Goal: Check status: Check status

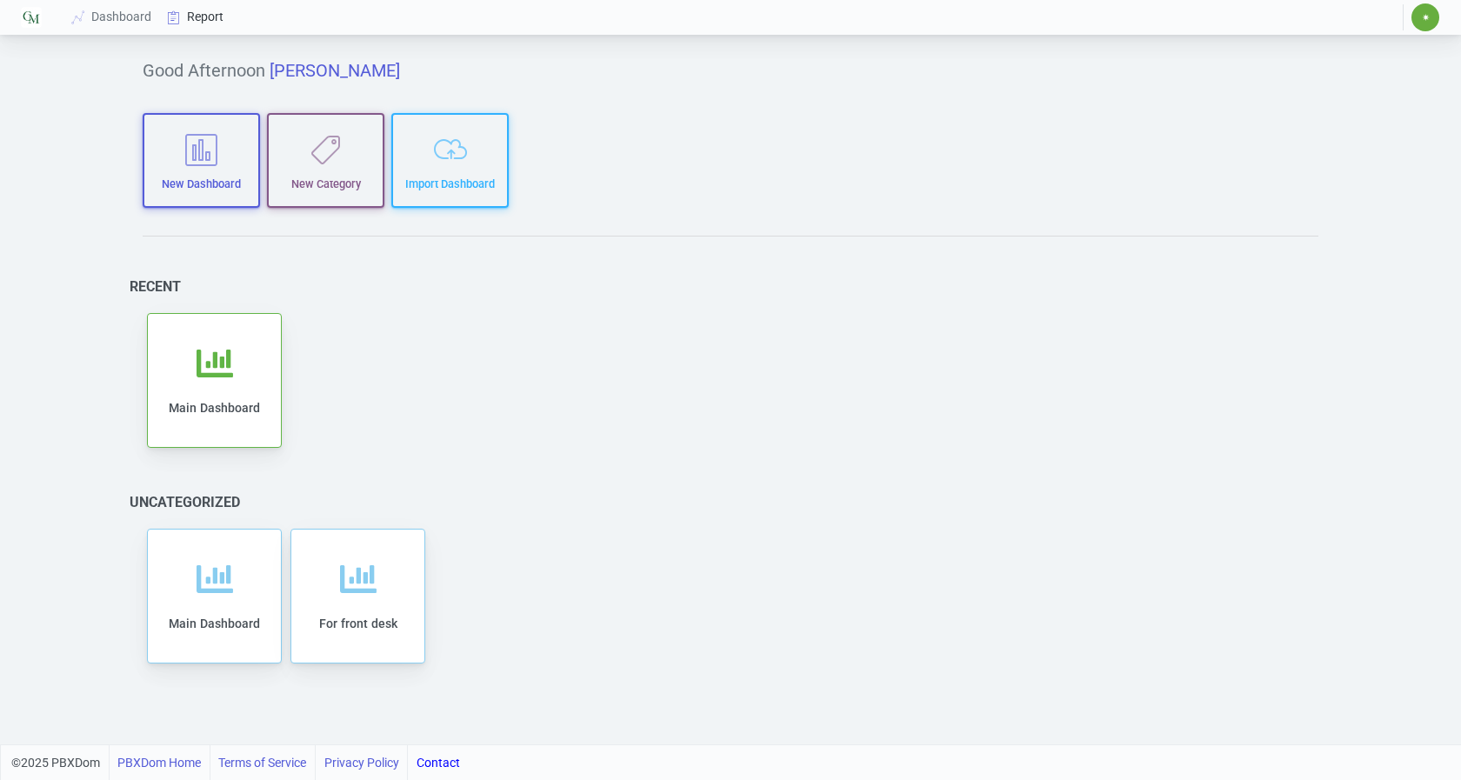
click at [205, 18] on link "Report" at bounding box center [196, 17] width 72 height 32
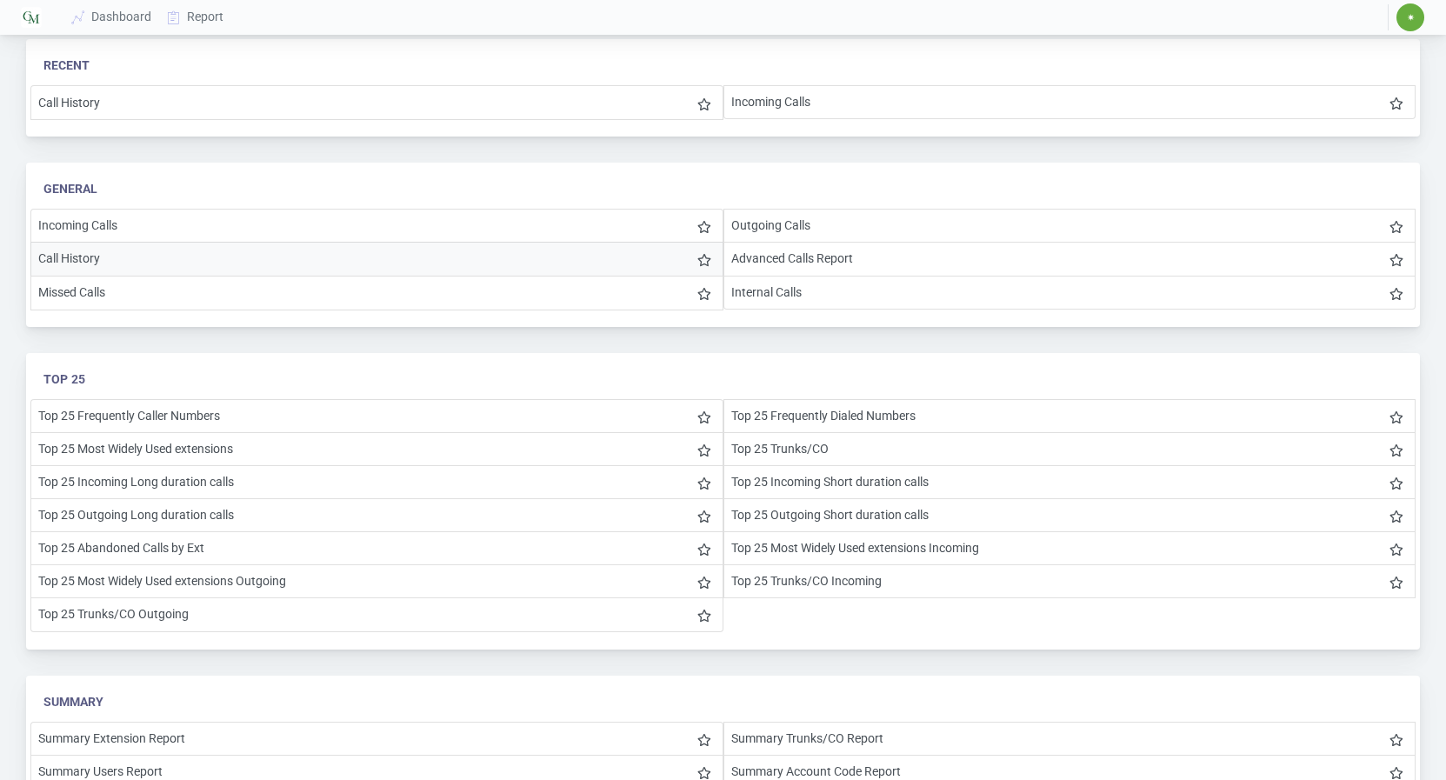
click at [71, 252] on li "Call History" at bounding box center [376, 259] width 693 height 34
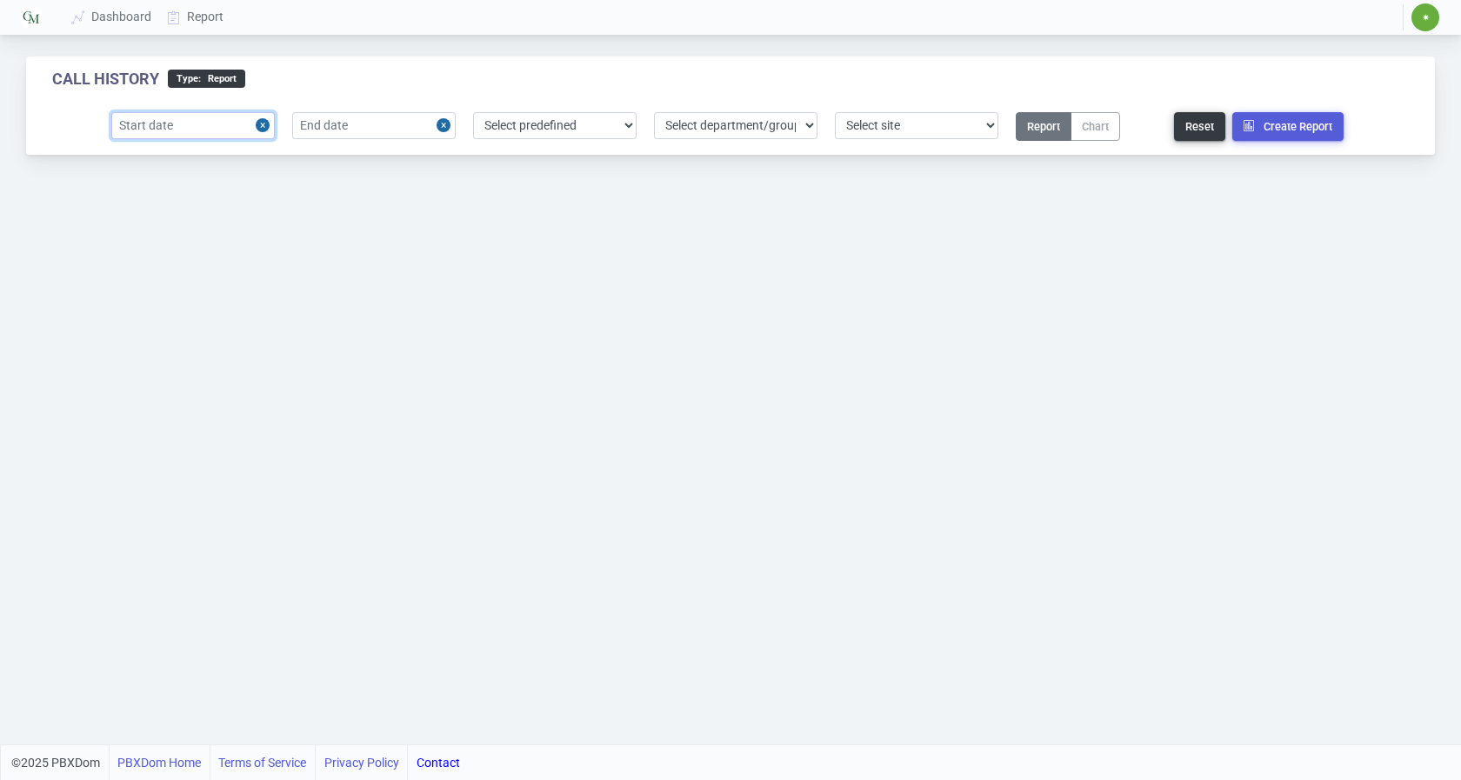
click at [197, 123] on input "text" at bounding box center [192, 125] width 163 height 27
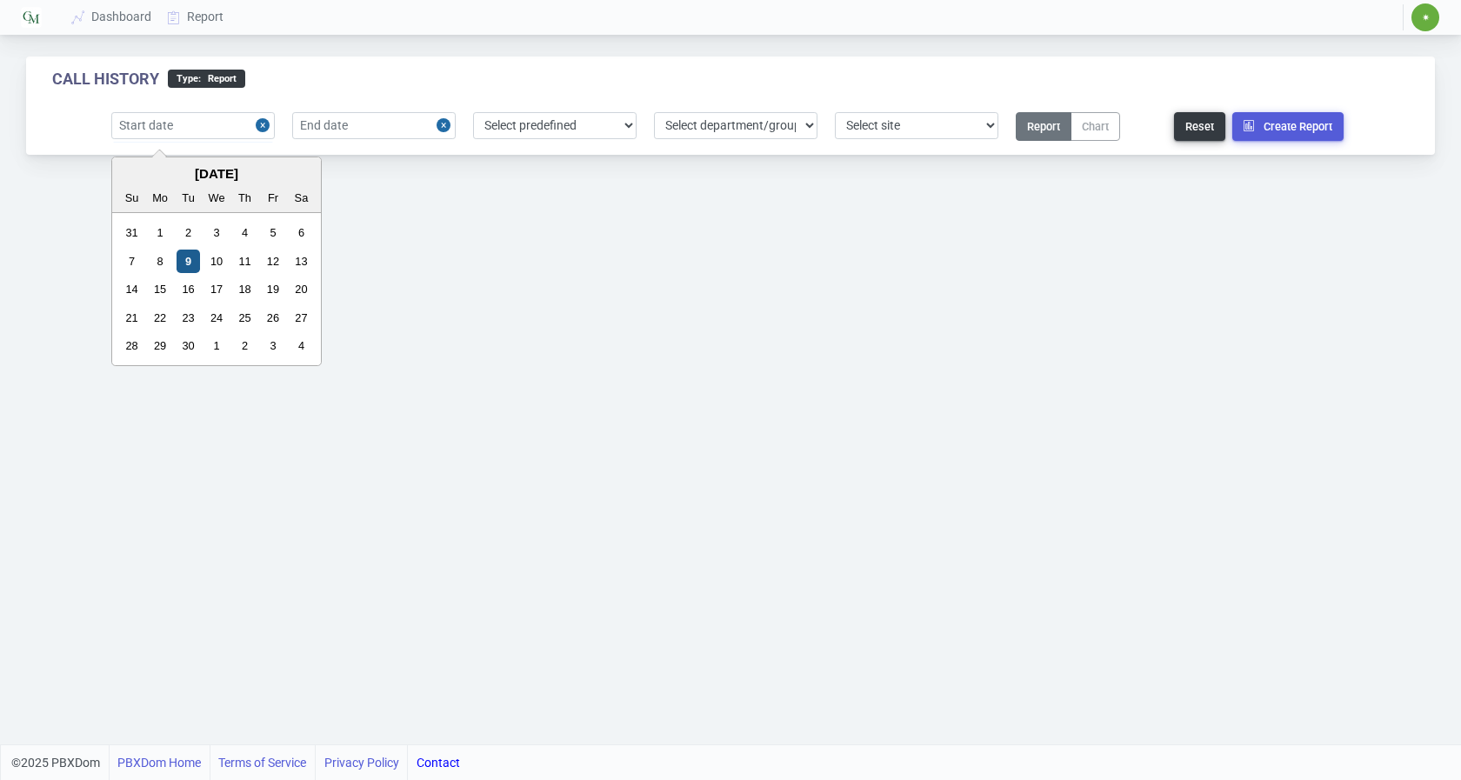
click at [187, 254] on div "9" at bounding box center [188, 261] width 23 height 23
type input "[DATE]"
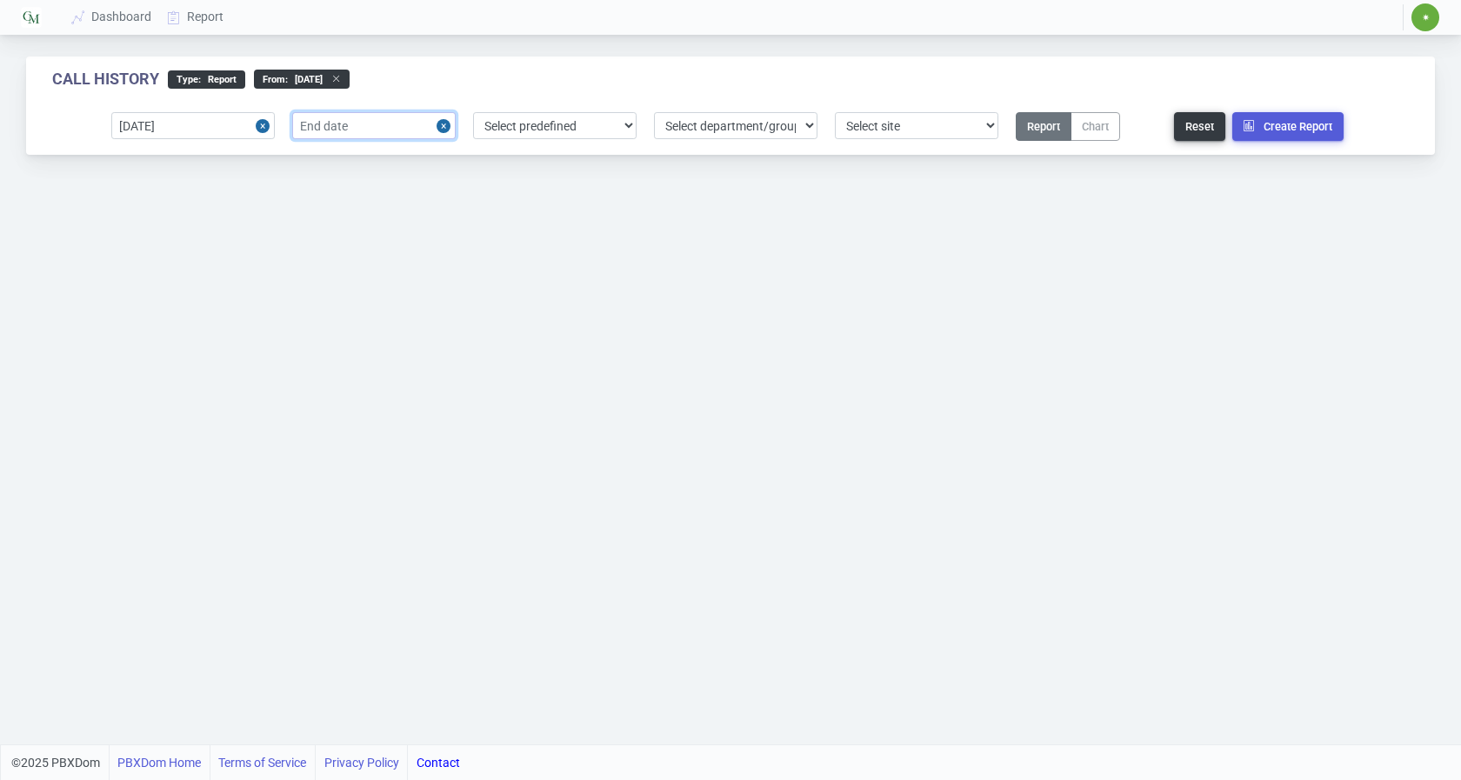
click at [353, 115] on input "text" at bounding box center [373, 125] width 163 height 27
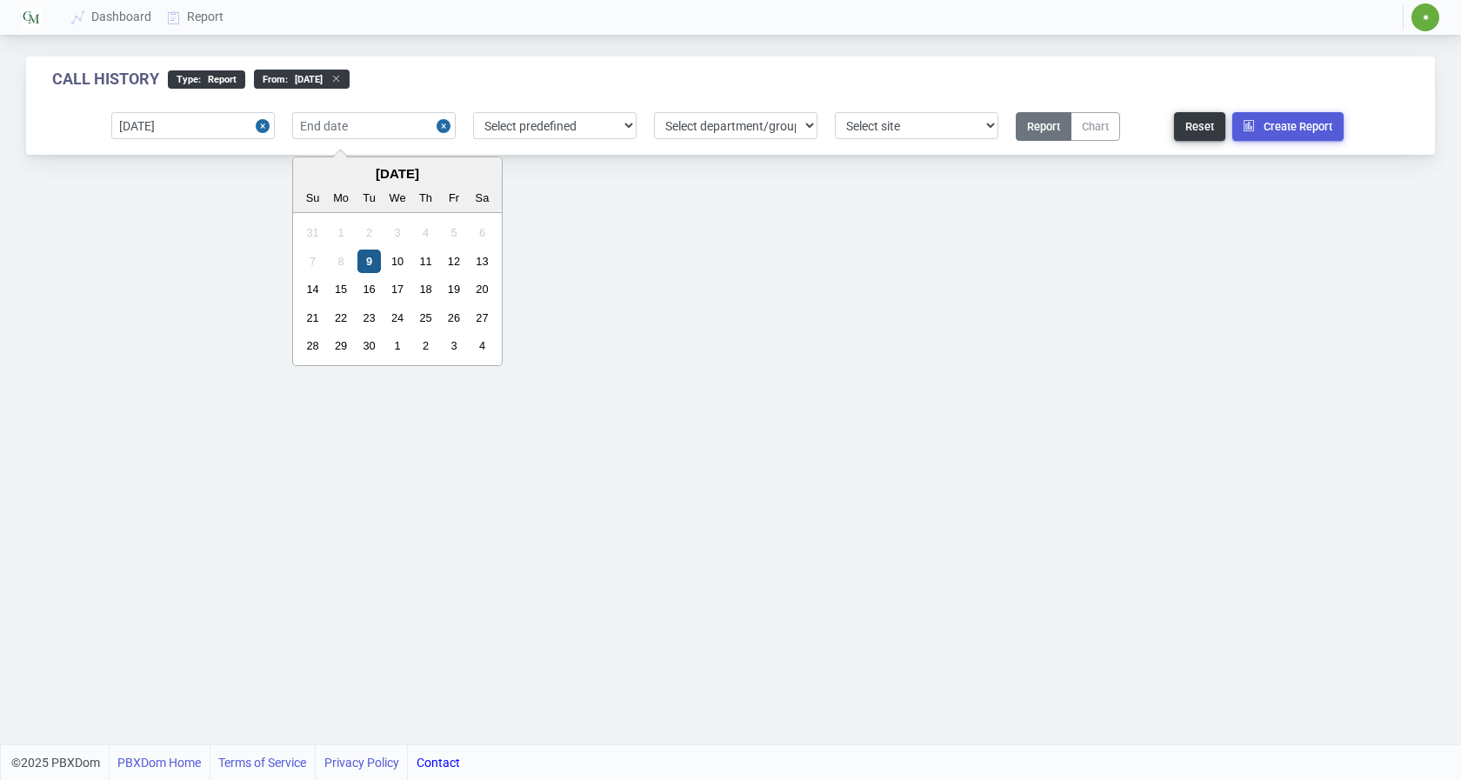
click at [370, 257] on div "9" at bounding box center [368, 261] width 23 height 23
type input "[DATE]"
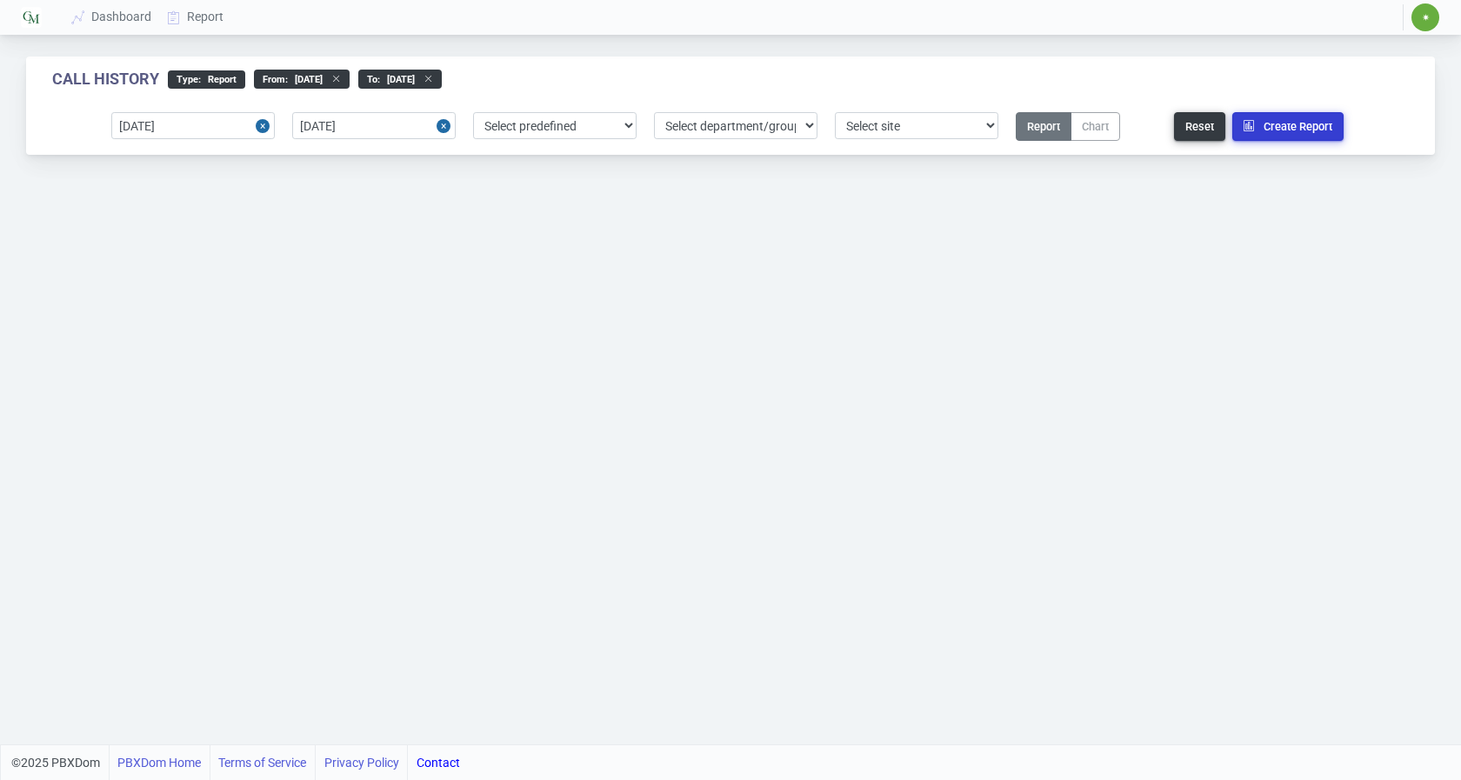
click at [1301, 137] on button "Create Report" at bounding box center [1287, 126] width 111 height 29
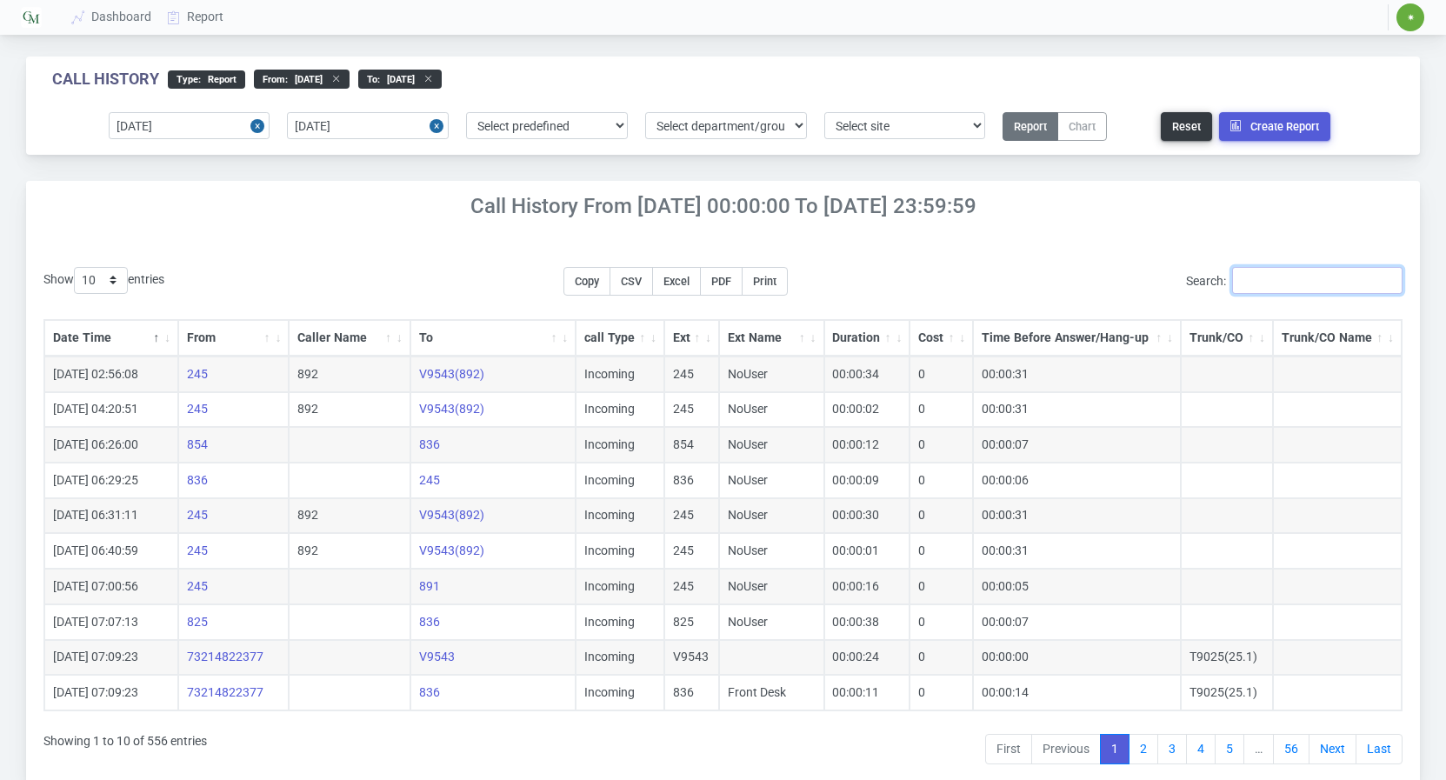
click at [1334, 275] on input "Search:" at bounding box center [1317, 280] width 170 height 27
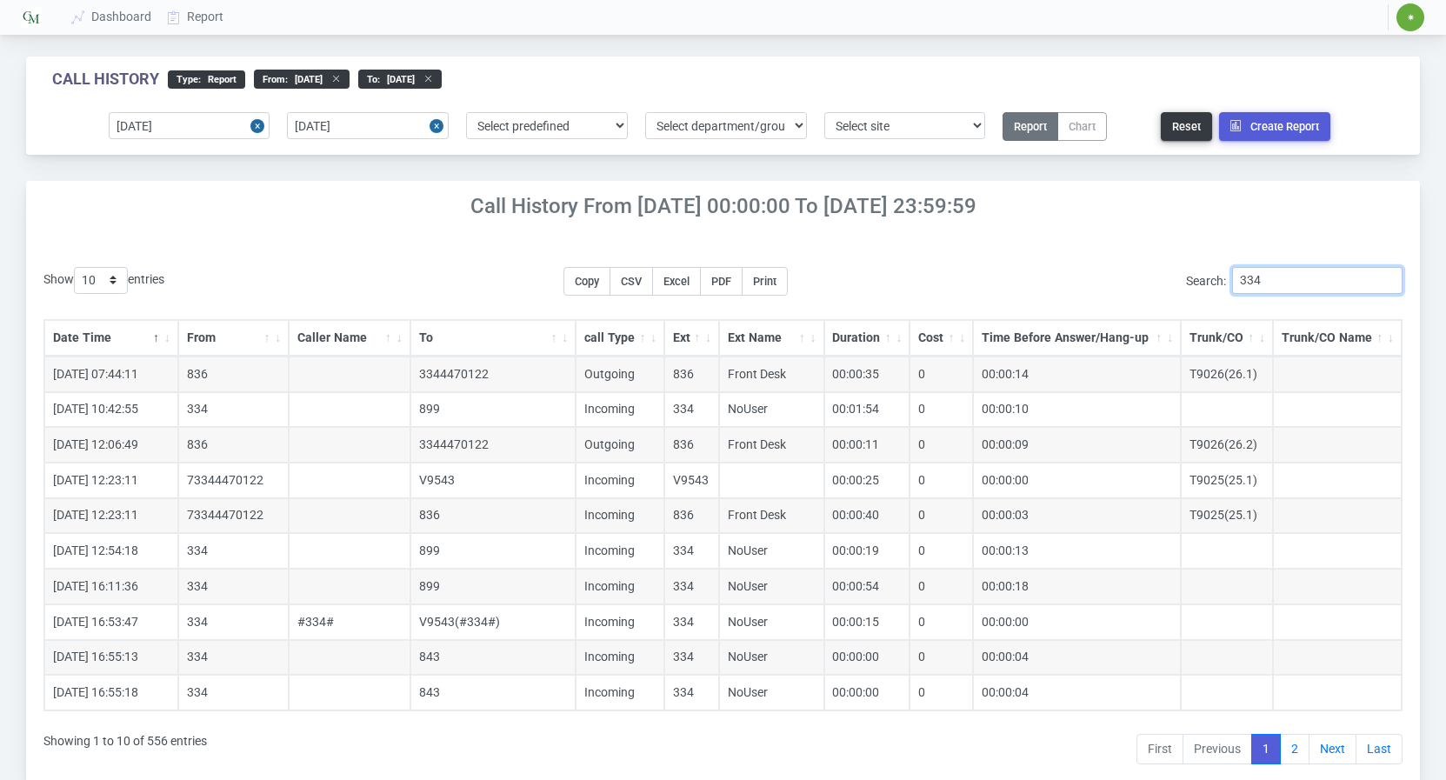
type input "334"
click at [119, 277] on select "10 25 50 100 200 500" at bounding box center [101, 280] width 54 height 27
click option "200" at bounding box center [0, 0] width 0 height 0
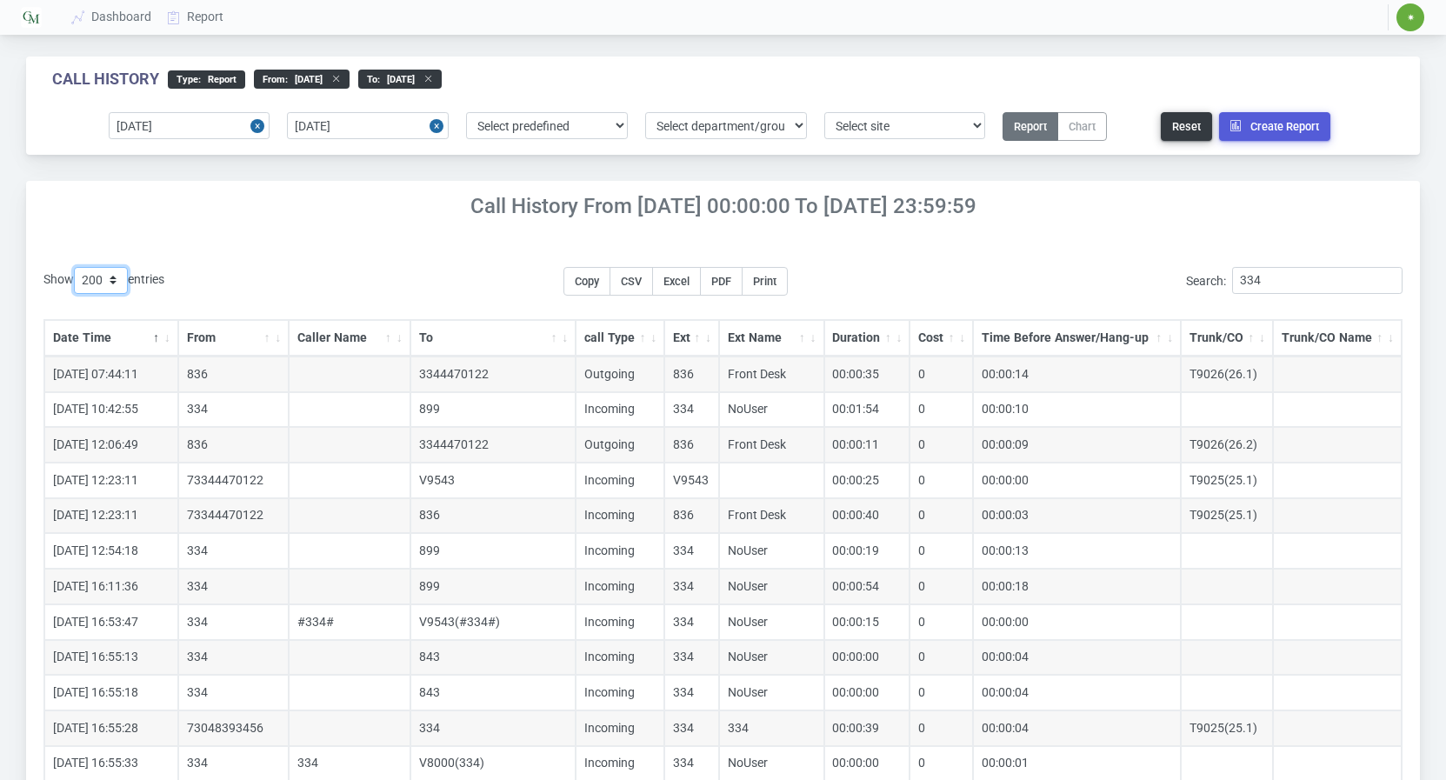
click at [97, 278] on select "10 25 50 100 200 500" at bounding box center [101, 280] width 54 height 27
select select "500"
click option "500" at bounding box center [0, 0] width 0 height 0
